Goal: Information Seeking & Learning: Compare options

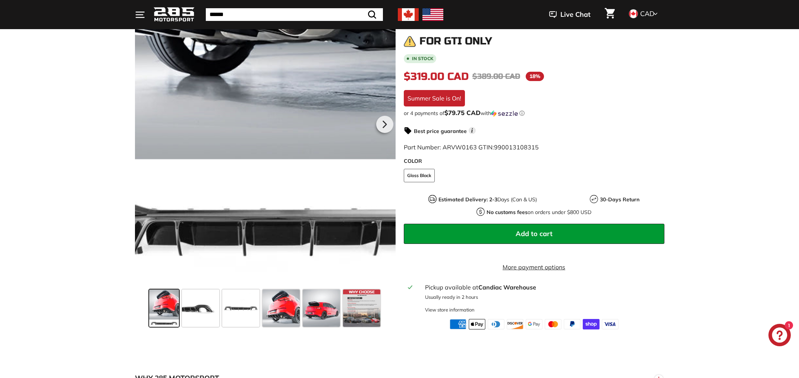
scroll to position [105, 0]
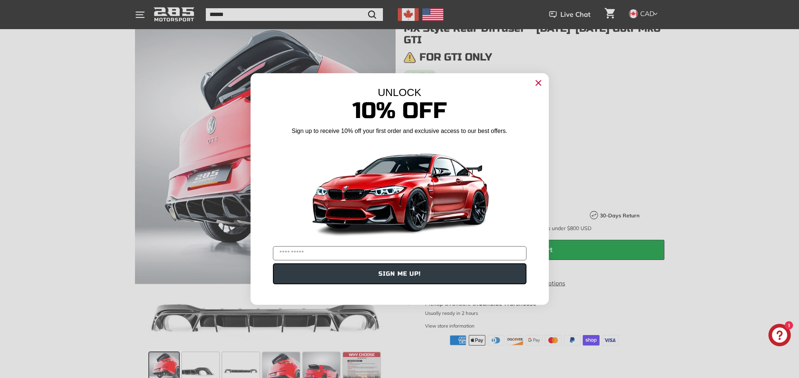
click at [537, 81] on icon "Close dialog" at bounding box center [538, 83] width 5 height 5
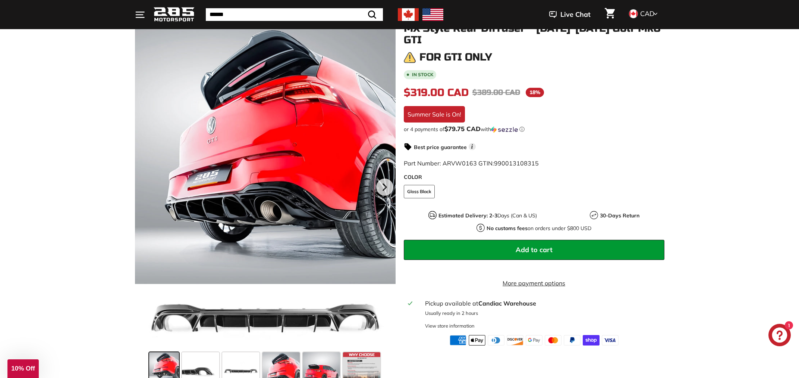
scroll to position [152, 0]
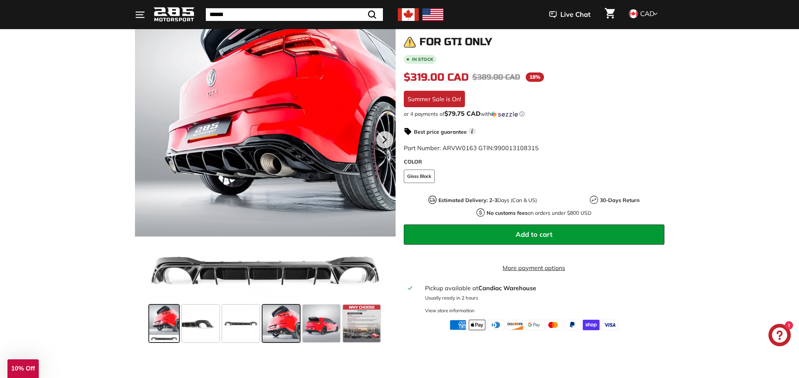
click at [285, 325] on span at bounding box center [281, 322] width 37 height 37
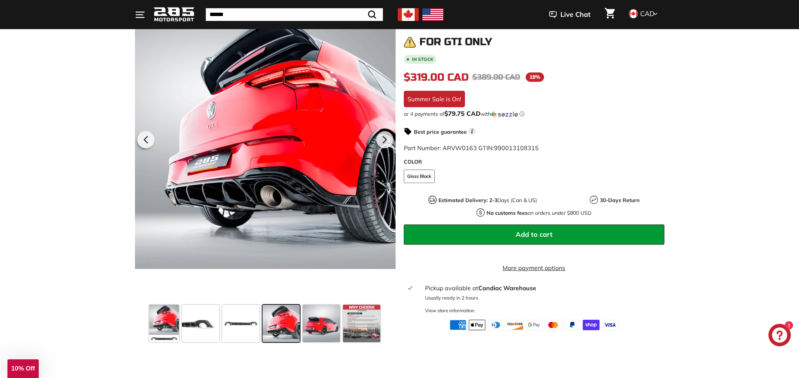
click at [285, 324] on span at bounding box center [281, 322] width 37 height 37
click at [234, 325] on span at bounding box center [240, 322] width 37 height 37
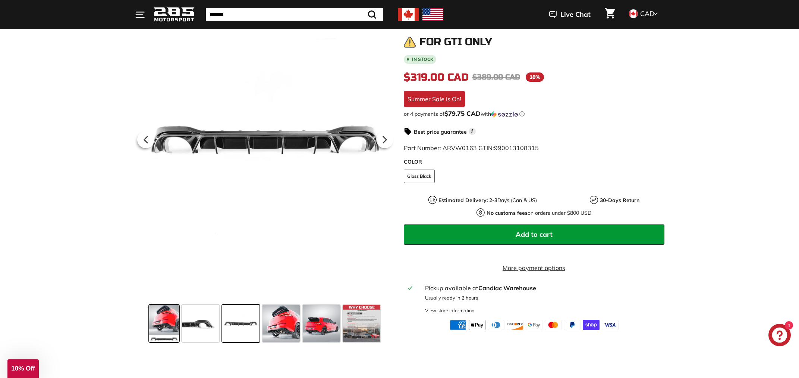
click at [170, 319] on span at bounding box center [164, 322] width 30 height 37
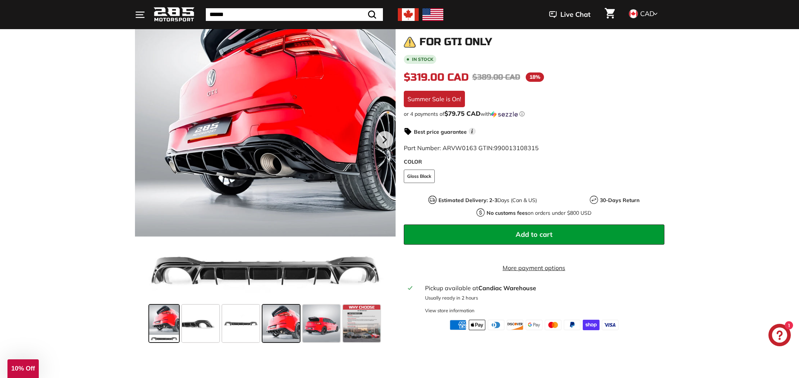
click at [262, 331] on div at bounding box center [281, 323] width 40 height 40
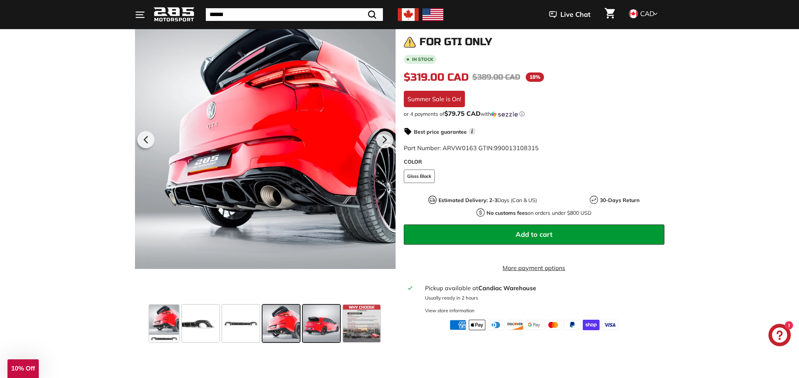
click at [316, 331] on span at bounding box center [321, 322] width 37 height 37
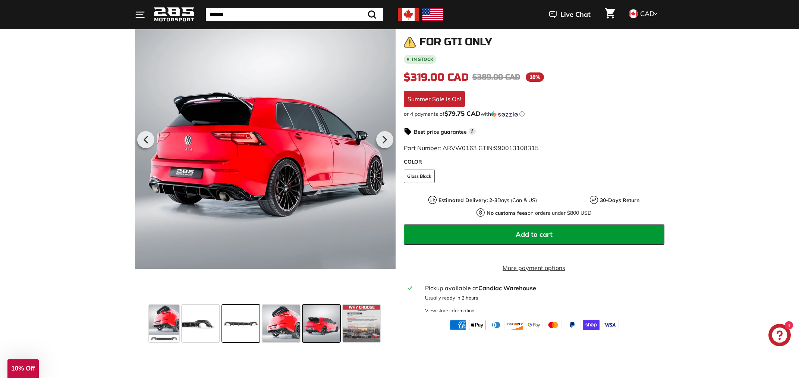
click at [246, 323] on span at bounding box center [240, 322] width 37 height 37
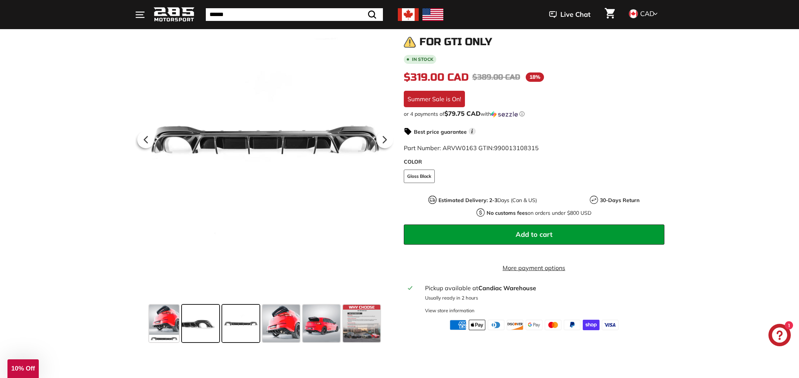
click at [182, 322] on div at bounding box center [201, 323] width 40 height 40
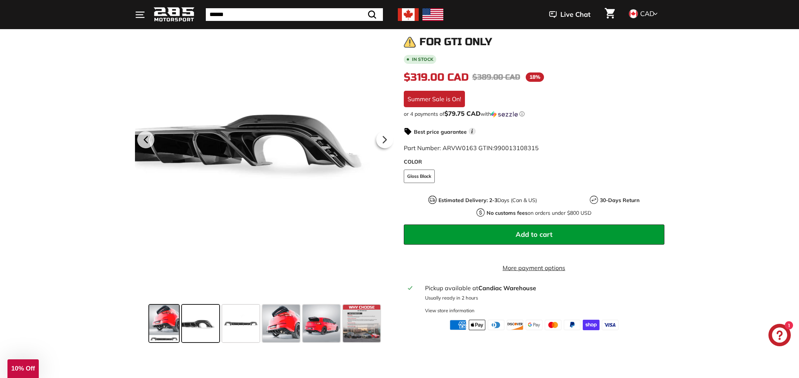
click at [162, 322] on span at bounding box center [164, 322] width 30 height 37
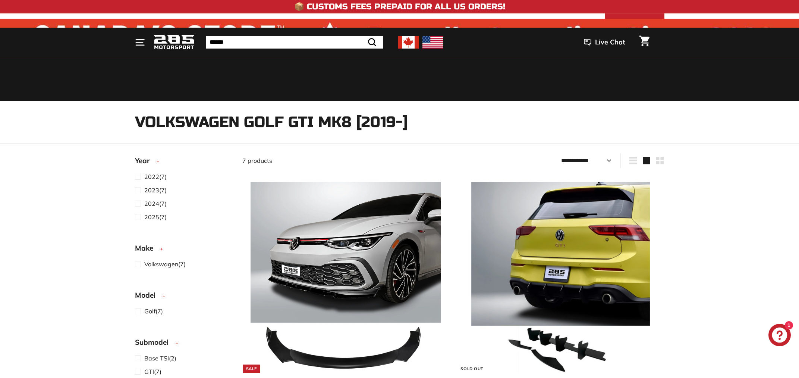
select select "**********"
